Goal: Task Accomplishment & Management: Manage account settings

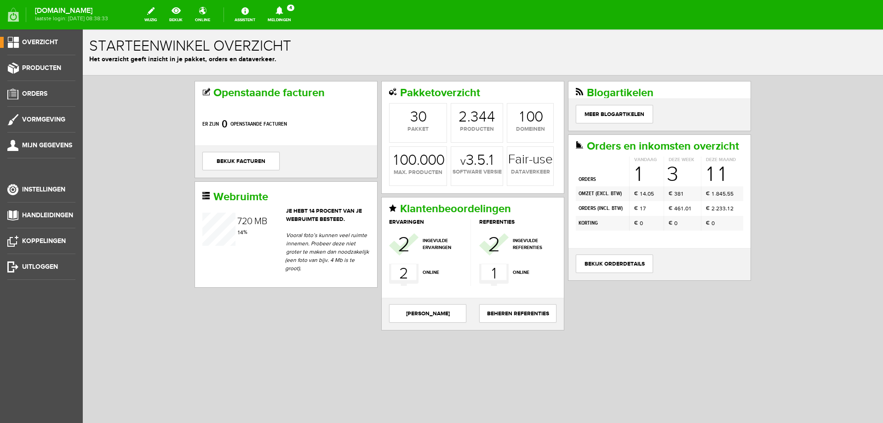
click at [297, 20] on link "Meldingen 4 Nieuwe orders Er is een nieuwe order( #2528 ) geplaatst door [PERSO…" at bounding box center [279, 15] width 35 height 20
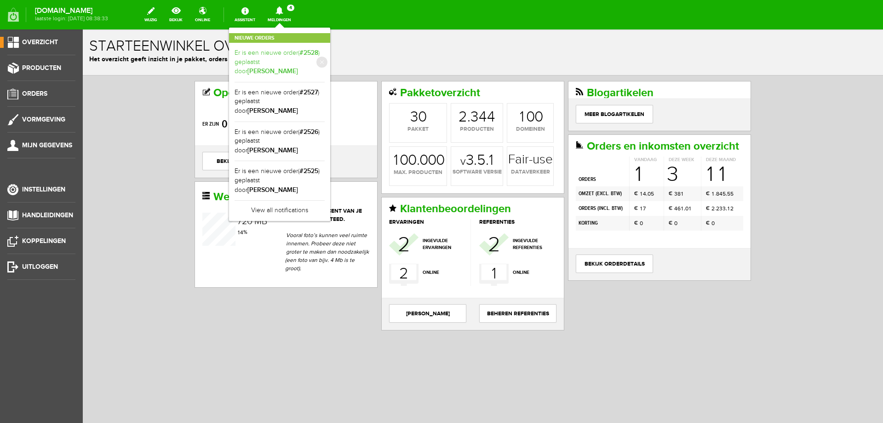
click at [292, 60] on link "Er is een nieuwe order( #2528 ) geplaatst door [PERSON_NAME]" at bounding box center [280, 62] width 90 height 28
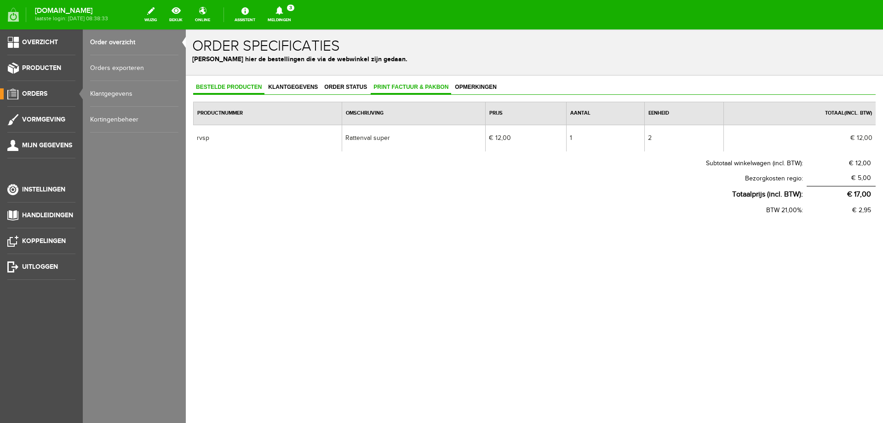
click at [424, 85] on span "Print factuur & pakbon" at bounding box center [411, 87] width 81 height 6
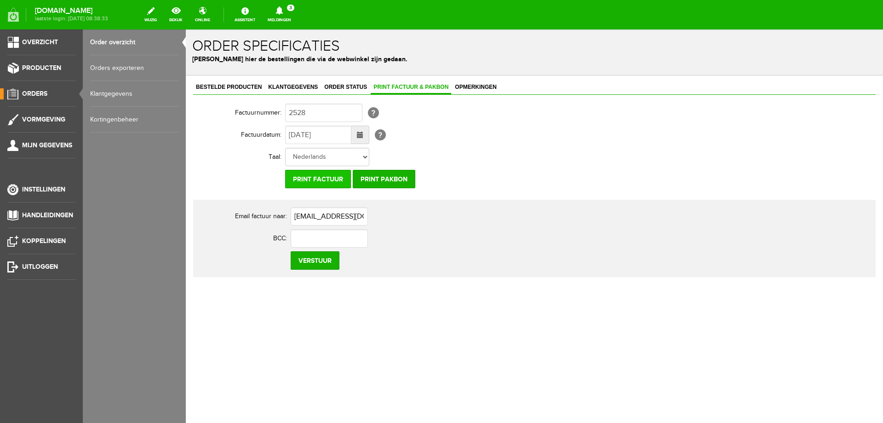
click at [312, 182] on input "Print factuur" at bounding box center [318, 179] width 66 height 18
click at [398, 173] on input "Print pakbon" at bounding box center [384, 179] width 63 height 18
click at [312, 180] on input "Print factuur" at bounding box center [318, 179] width 66 height 18
click at [297, 20] on link "Meldingen 3 Nieuwe orders Er is een nieuwe order( #2527 ) geplaatst door [PERSO…" at bounding box center [279, 15] width 35 height 20
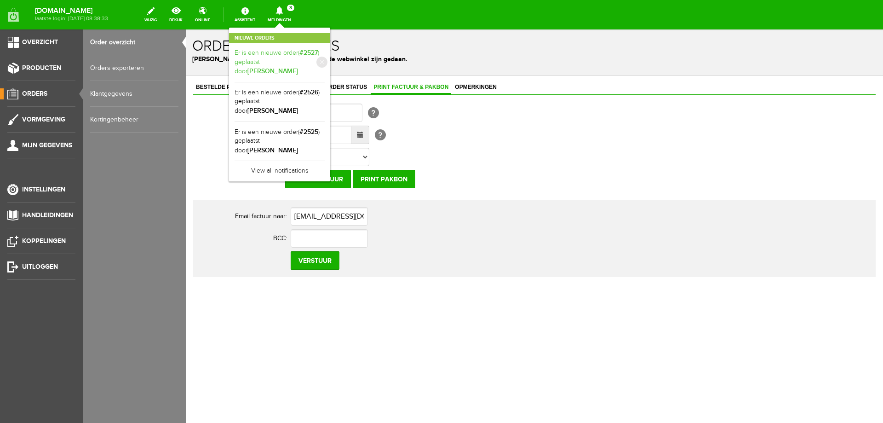
click at [294, 60] on link "Er is een nieuwe order( #2527 ) geplaatst door [PERSON_NAME]" at bounding box center [280, 62] width 90 height 28
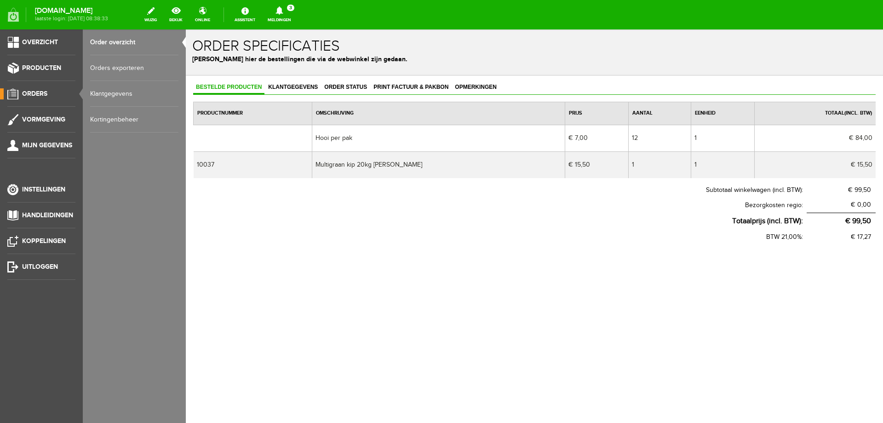
click at [382, 79] on div "Bestelde producten Klantgegevens Order status Print factuur & pakbon Opmerkinge…" at bounding box center [535, 192] width 698 height 234
click at [383, 81] on link "Print factuur & pakbon" at bounding box center [411, 87] width 81 height 13
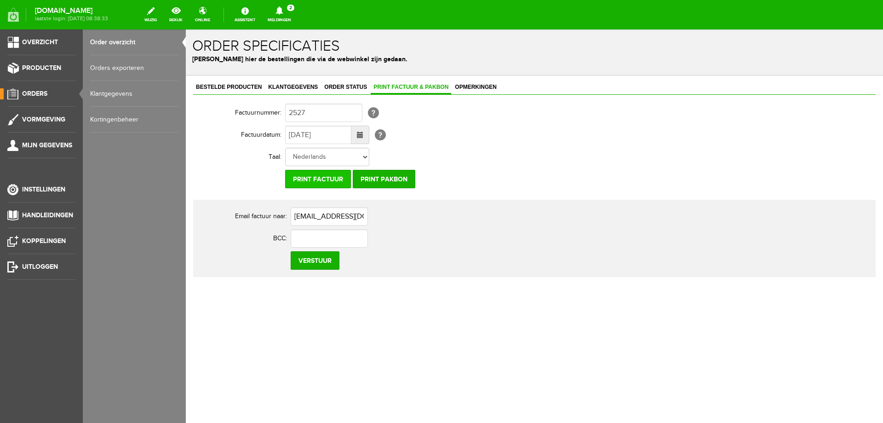
click at [316, 182] on input "Print factuur" at bounding box center [318, 179] width 66 height 18
click at [297, 20] on link "Meldingen 2 Nieuwe orders Er is een nieuwe order( #2526 ) geplaatst door [PERSO…" at bounding box center [279, 15] width 35 height 20
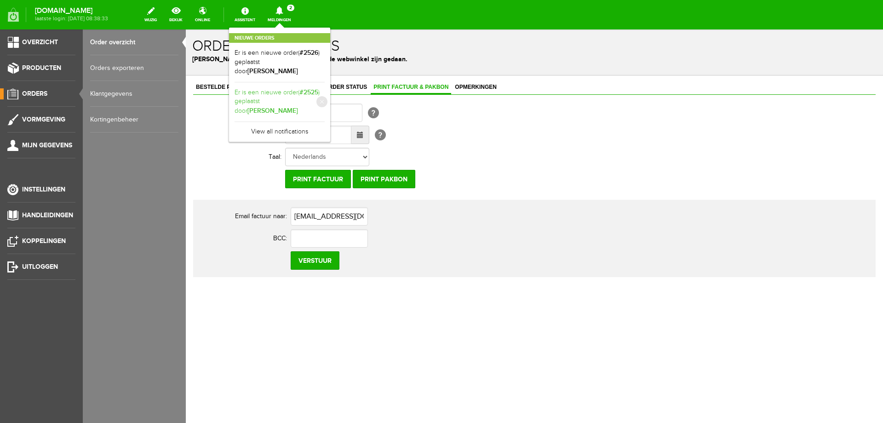
click at [283, 96] on link "Er is een nieuwe order( #2525 ) geplaatst door [PERSON_NAME]" at bounding box center [280, 102] width 90 height 28
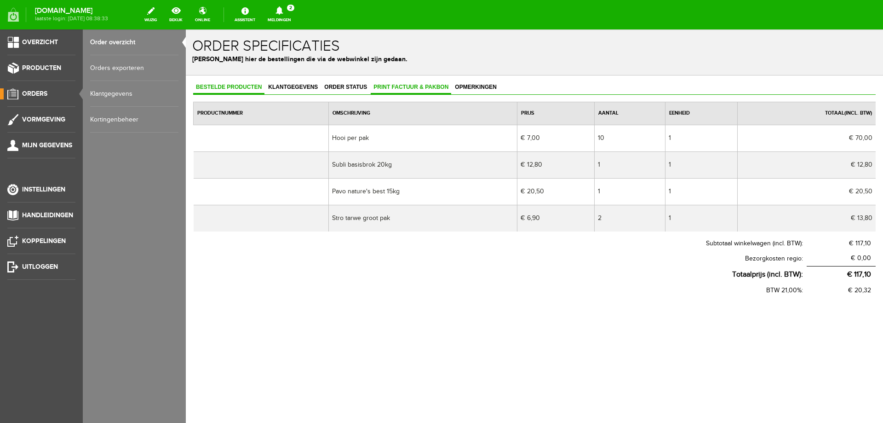
click at [400, 84] on span "Print factuur & pakbon" at bounding box center [411, 87] width 81 height 6
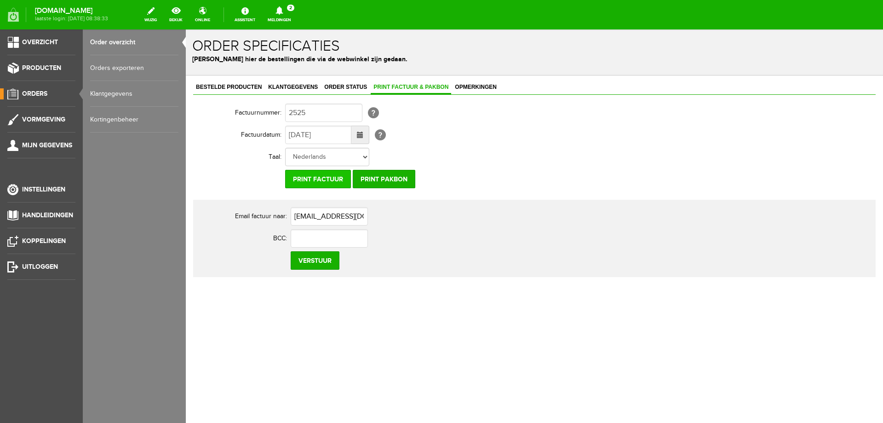
click at [318, 175] on input "Print factuur" at bounding box center [318, 179] width 66 height 18
click at [297, 15] on link "Meldingen 1 Nieuwe orders Er is een nieuwe order( #2526 ) geplaatst door [PERSO…" at bounding box center [279, 15] width 35 height 20
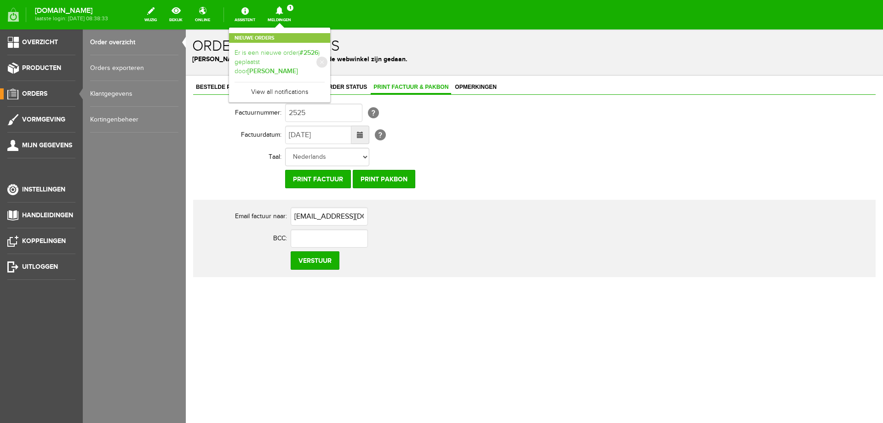
click at [298, 67] on b "[PERSON_NAME]" at bounding box center [273, 71] width 51 height 8
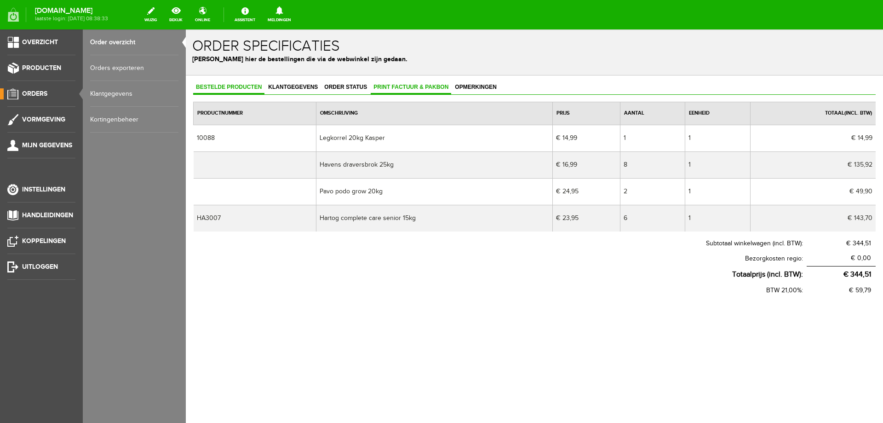
click at [404, 83] on link "Print factuur & pakbon" at bounding box center [411, 87] width 81 height 13
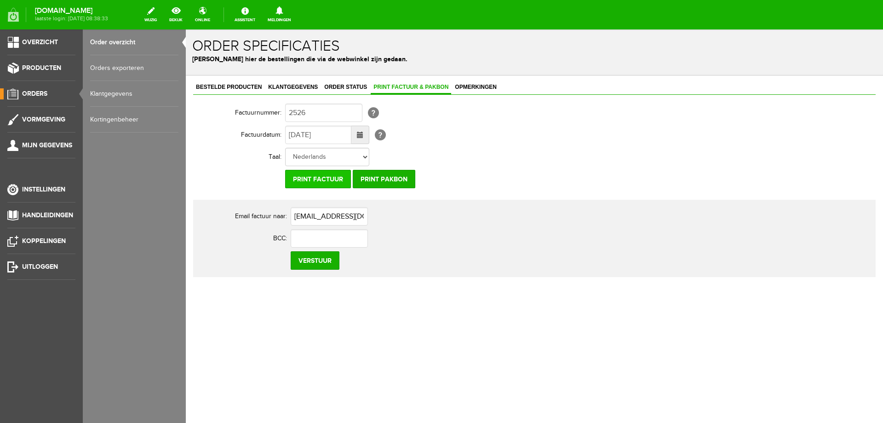
click at [336, 176] on input "Print factuur" at bounding box center [318, 179] width 66 height 18
